Goal: Check status: Check status

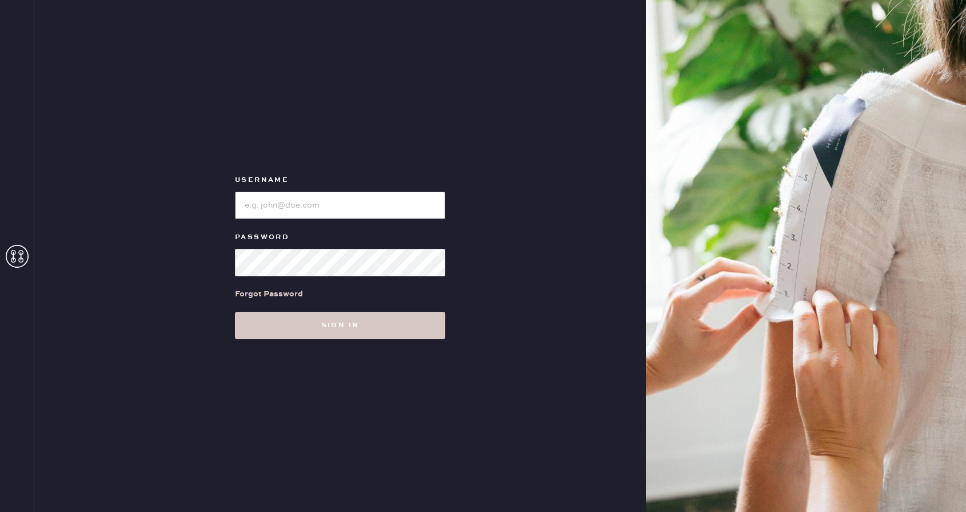
type input "reformationcherrycreek"
click at [355, 189] on div at bounding box center [340, 204] width 210 height 30
drag, startPoint x: 366, startPoint y: 205, endPoint x: 151, endPoint y: 206, distance: 214.9
click at [156, 206] on div "Username Password Forgot Password Sign in" at bounding box center [340, 256] width 612 height 512
click at [212, 264] on div "Username Password Forgot Password Sign in" at bounding box center [340, 256] width 612 height 512
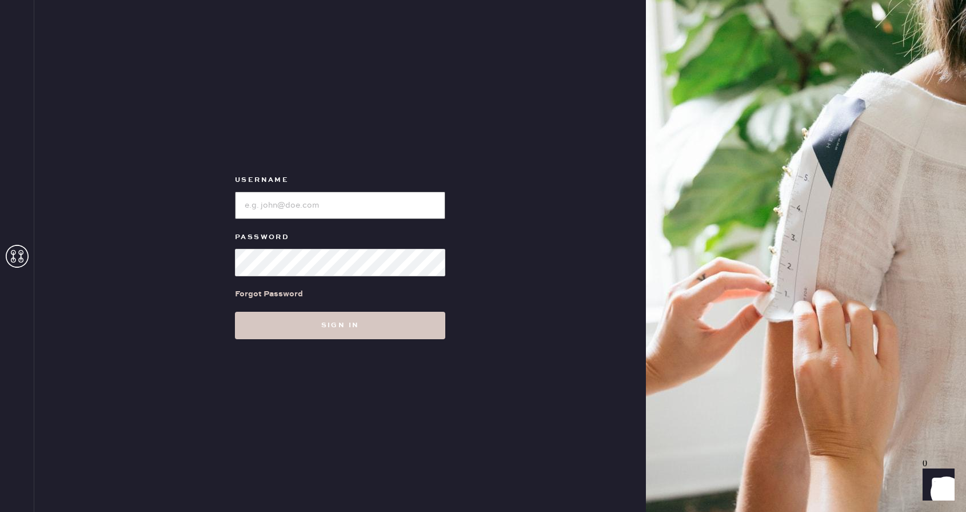
click at [257, 209] on input "loginName" at bounding box center [340, 204] width 210 height 27
click at [343, 205] on input "loginName" at bounding box center [340, 204] width 210 height 27
paste input "reformationgoldcoastchicago"
type input "reformationgoldcoastchicago"
click at [235, 311] on button "Sign in" at bounding box center [340, 324] width 210 height 27
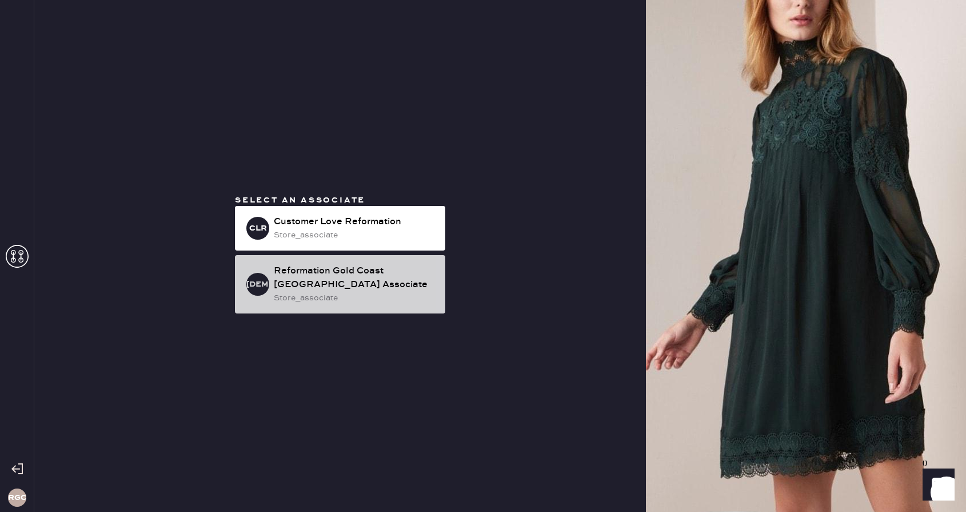
click at [311, 295] on div "store_associate" at bounding box center [355, 297] width 162 height 13
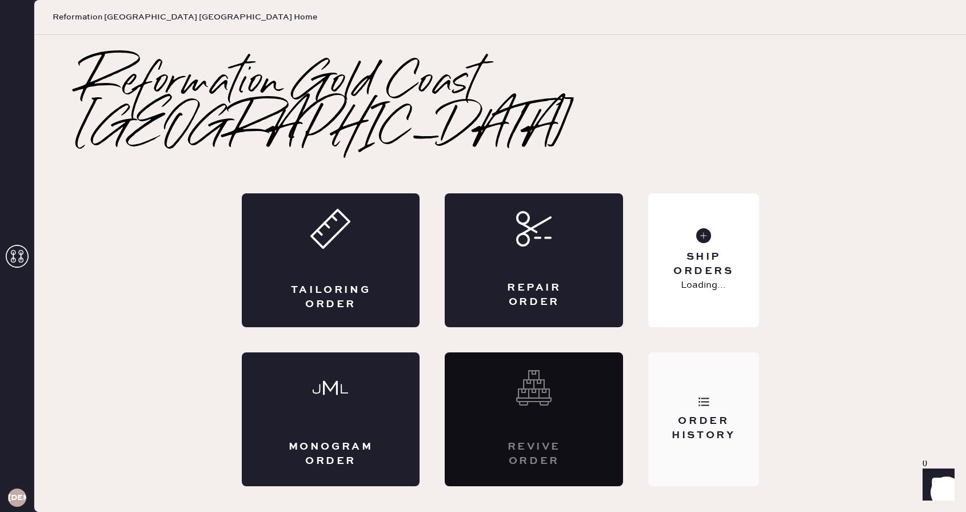
click at [688, 414] on div "Order History" at bounding box center [703, 428] width 92 height 29
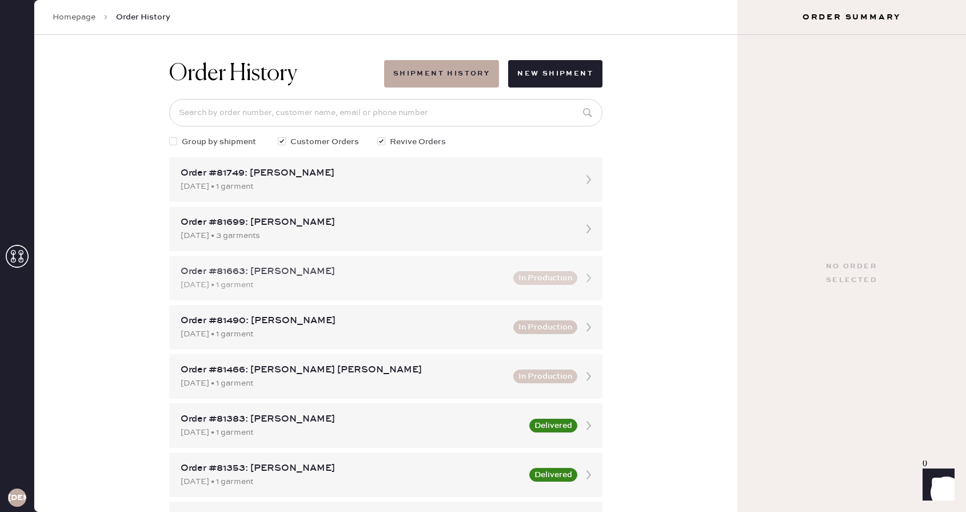
click at [424, 286] on div "[DATE] • 1 garment" at bounding box center [344, 284] width 326 height 13
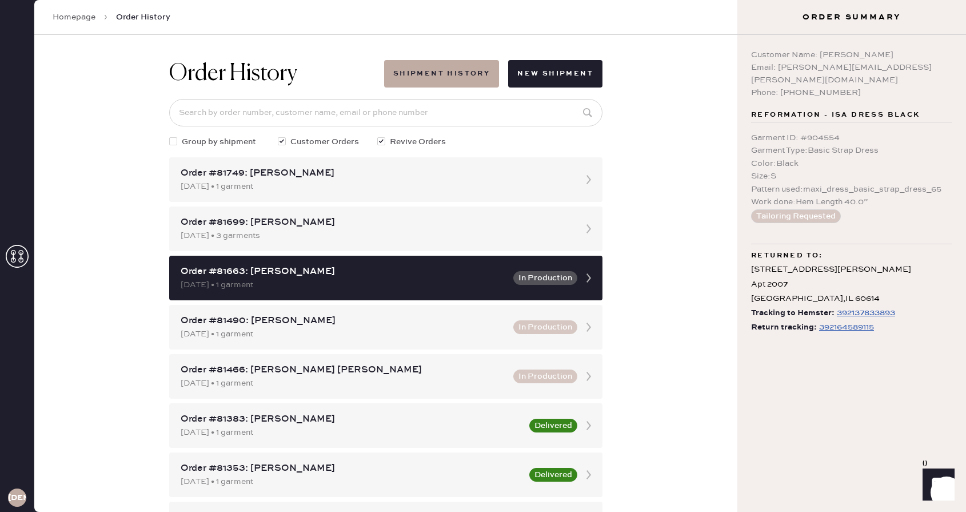
click at [857, 320] on div "392164589115" at bounding box center [846, 327] width 55 height 14
click at [868, 306] on div "392137833893" at bounding box center [866, 313] width 58 height 14
click at [861, 320] on div "392164589115" at bounding box center [846, 327] width 55 height 14
